Goal: Transaction & Acquisition: Subscribe to service/newsletter

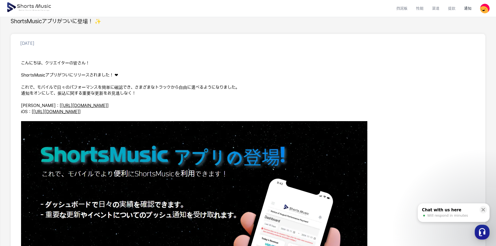
scroll to position [53, 0]
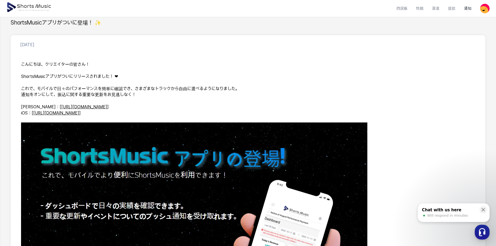
drag, startPoint x: 264, startPoint y: 65, endPoint x: 239, endPoint y: 76, distance: 27.3
click at [239, 76] on p "ShortsMusicアプリがついにリリースされました！ ❤" at bounding box center [248, 77] width 454 height 6
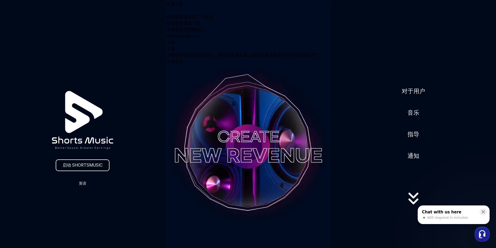
click at [98, 162] on link "启动 SHORTSMUSIC" at bounding box center [83, 166] width 54 height 12
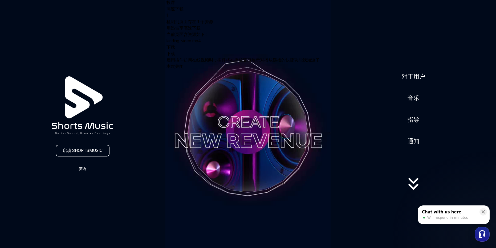
scroll to position [107, 0]
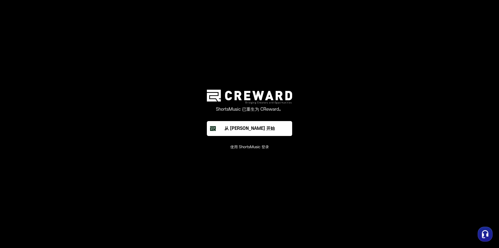
click at [259, 147] on button "使用 ShortsMusic 登录" at bounding box center [249, 147] width 39 height 5
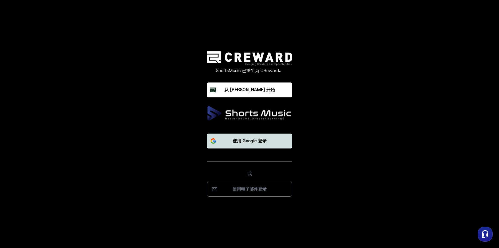
click at [251, 142] on p "使用 Google 登录" at bounding box center [250, 141] width 34 height 6
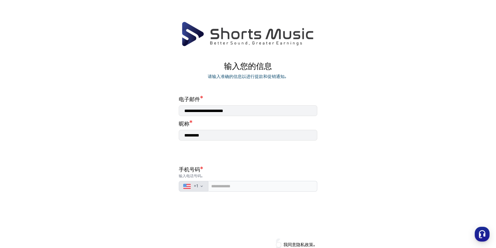
click at [197, 189] on font "1" at bounding box center [197, 186] width 2 height 5
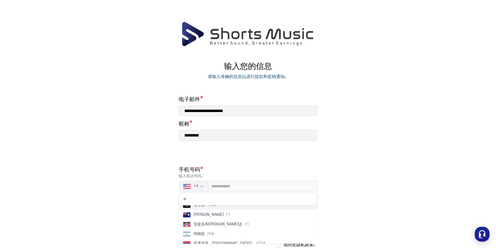
scroll to position [53, 0]
click at [210, 198] on input "text" at bounding box center [248, 199] width 139 height 13
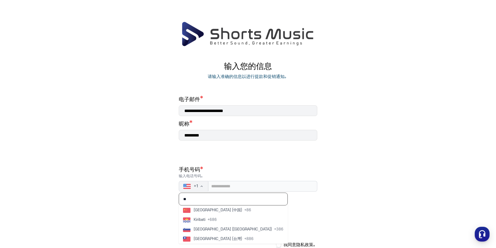
scroll to position [0, 0]
type input "**"
drag, startPoint x: 210, startPoint y: 211, endPoint x: 214, endPoint y: 207, distance: 6.0
click at [210, 211] on span "中国 （[GEOGRAPHIC_DATA]）" at bounding box center [220, 210] width 53 height 5
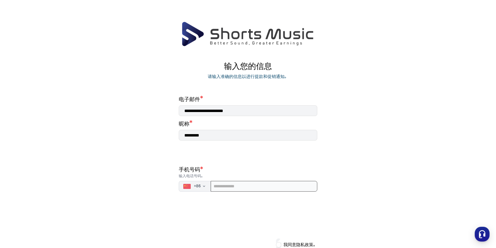
click at [245, 187] on input "tel" at bounding box center [264, 186] width 107 height 11
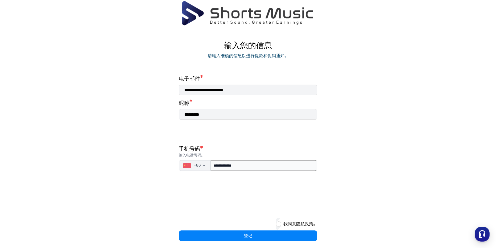
scroll to position [25, 0]
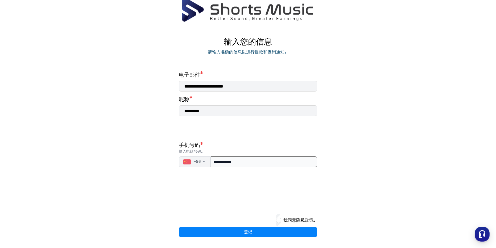
type input "**********"
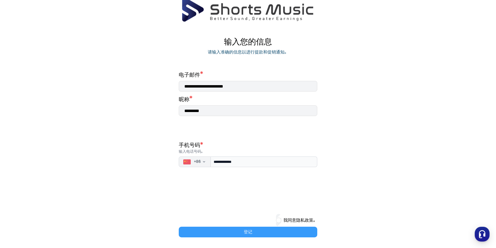
click at [265, 229] on button "登记" at bounding box center [248, 232] width 139 height 11
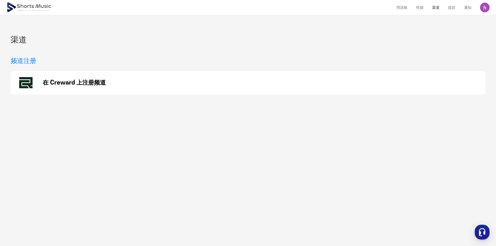
click at [113, 68] on div "频道注册 在 Creward 上注册频道" at bounding box center [248, 75] width 475 height 38
click at [59, 83] on p "在 Creward 上注册频道" at bounding box center [74, 82] width 63 height 6
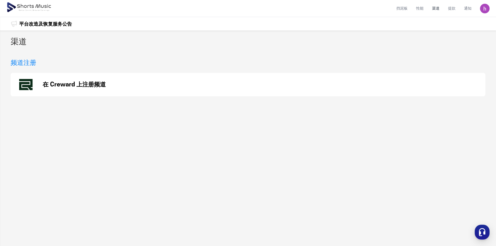
click at [30, 24] on link "平台改造及恢复服务公告" at bounding box center [45, 23] width 53 height 7
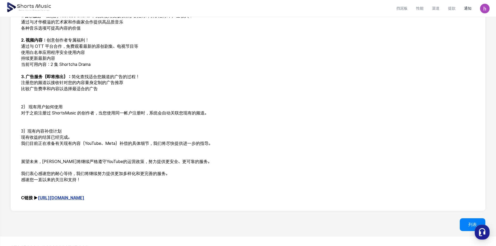
scroll to position [186, 0]
